Goal: Transaction & Acquisition: Purchase product/service

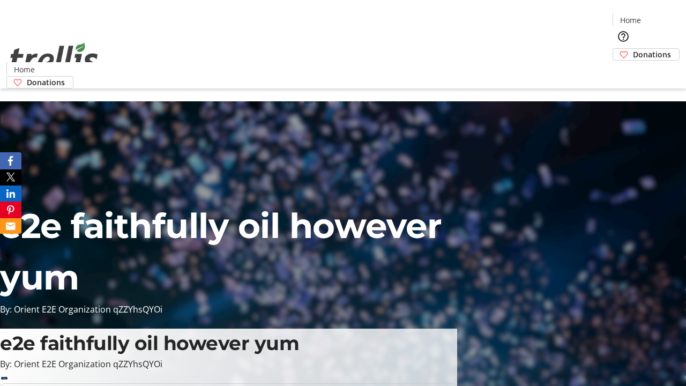
click at [633, 49] on span "Donations" at bounding box center [652, 54] width 38 height 11
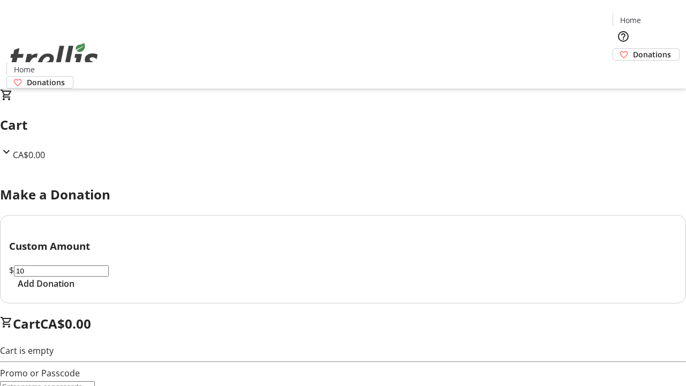
click at [75, 290] on span "Add Donation" at bounding box center [46, 283] width 57 height 13
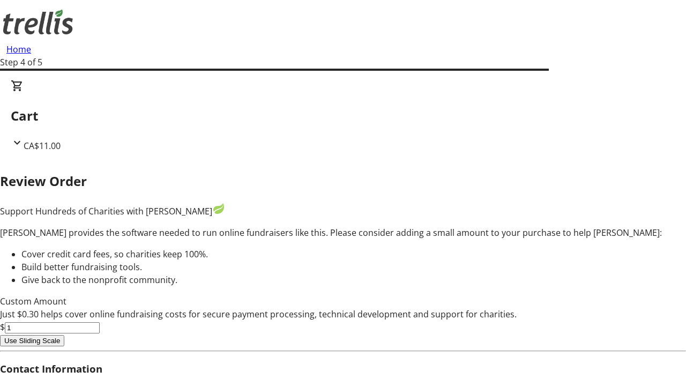
type input "0"
